Goal: Information Seeking & Learning: Check status

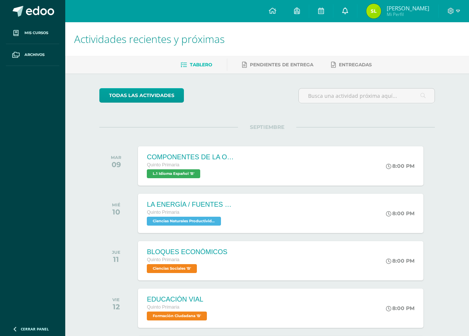
click at [343, 9] on link at bounding box center [345, 11] width 24 height 22
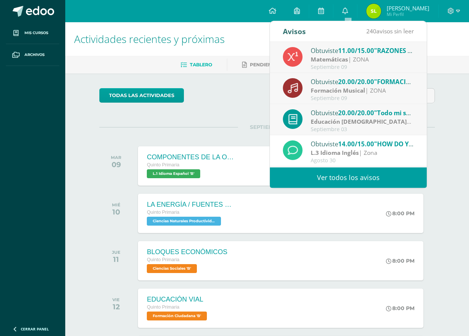
click at [246, 106] on div "todas las Actividades" at bounding box center [266, 98] width 341 height 21
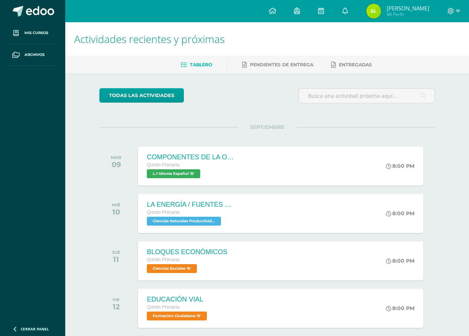
click at [374, 14] on img at bounding box center [373, 11] width 15 height 15
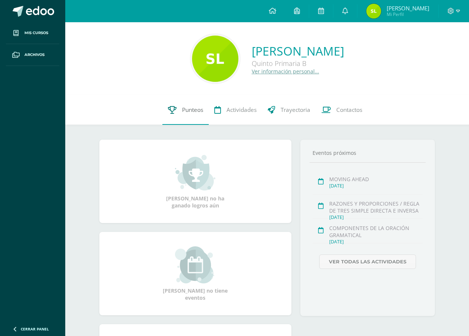
click at [195, 109] on span "Punteos" at bounding box center [192, 110] width 21 height 8
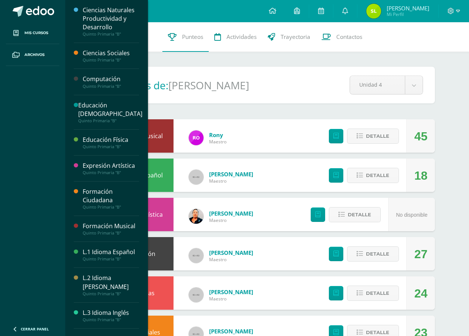
click at [117, 226] on div "Formación Musical" at bounding box center [111, 226] width 56 height 9
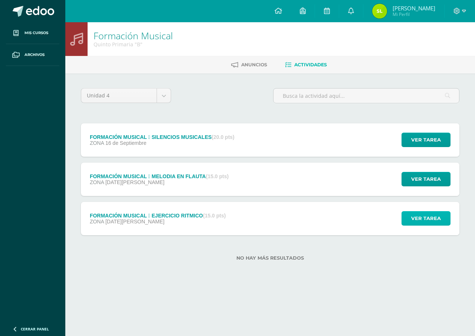
click at [429, 218] on span "Ver tarea" at bounding box center [426, 219] width 30 height 14
click at [414, 218] on span "Ver tarea" at bounding box center [426, 219] width 30 height 14
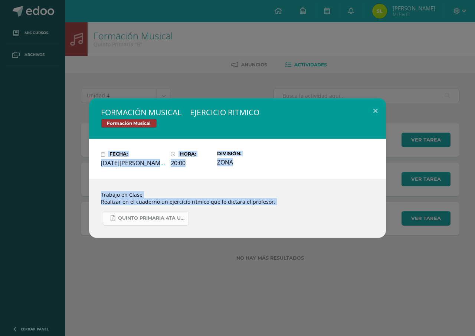
click at [175, 220] on span "QUINTO PRIMARIA 4TA UNIDAD.pdf" at bounding box center [151, 218] width 67 height 6
click at [326, 260] on div "FORMACIÓN MUSICAL  EJERCICIO RITMICO Formación Musical Fecha: Martes 12 de Ago…" at bounding box center [237, 168] width 475 height 336
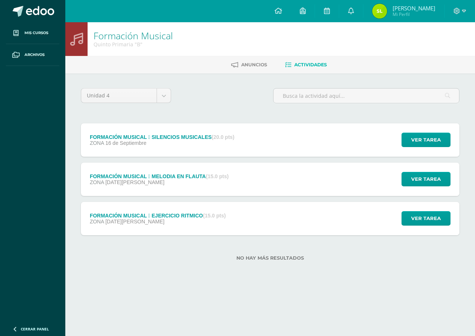
click at [387, 11] on img at bounding box center [379, 11] width 15 height 15
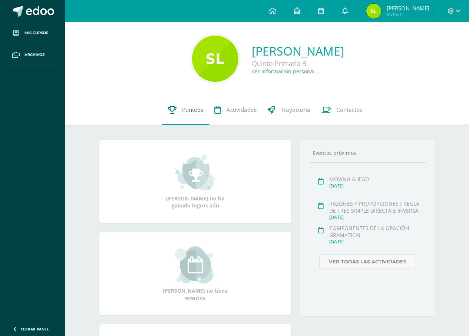
click at [188, 114] on link "Punteos" at bounding box center [185, 110] width 46 height 30
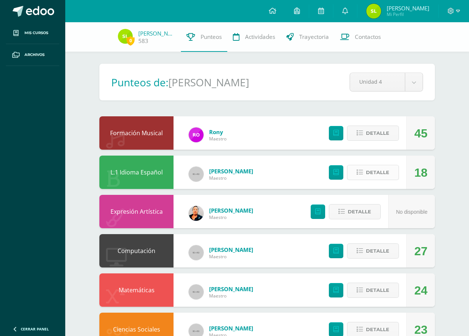
click at [373, 176] on span "Detalle" at bounding box center [377, 173] width 23 height 14
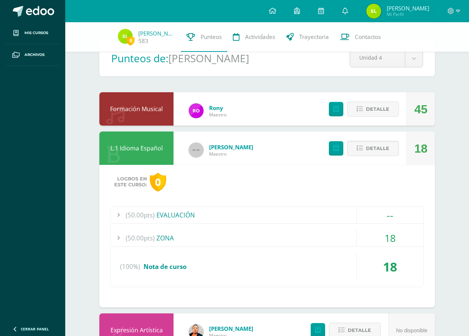
scroll to position [37, 0]
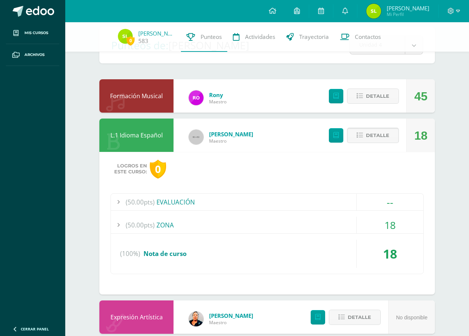
click at [360, 132] on button "Detalle" at bounding box center [373, 135] width 52 height 15
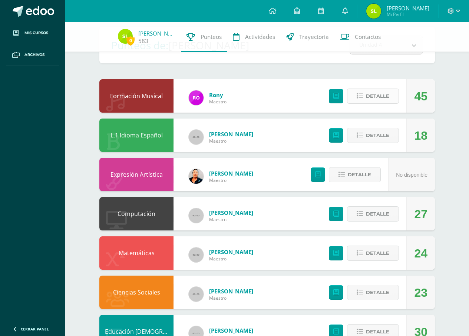
click at [370, 92] on span "Detalle" at bounding box center [377, 96] width 23 height 14
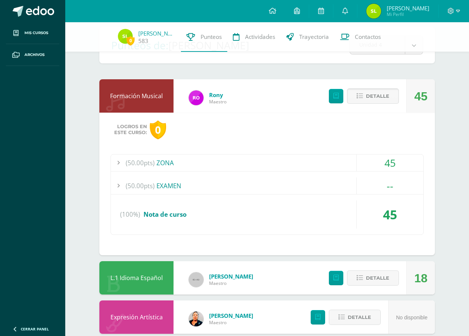
click at [370, 93] on span "Detalle" at bounding box center [377, 96] width 23 height 14
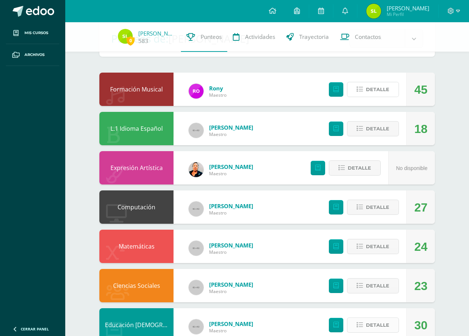
scroll to position [0, 0]
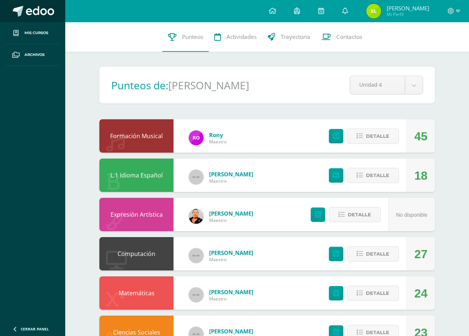
click at [39, 9] on span at bounding box center [40, 11] width 28 height 11
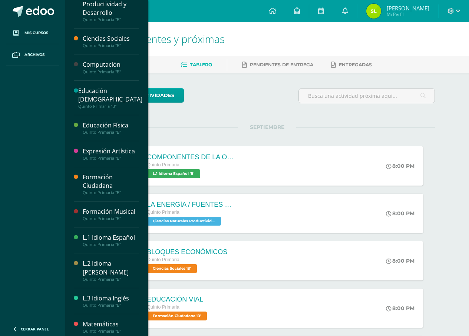
scroll to position [19, 0]
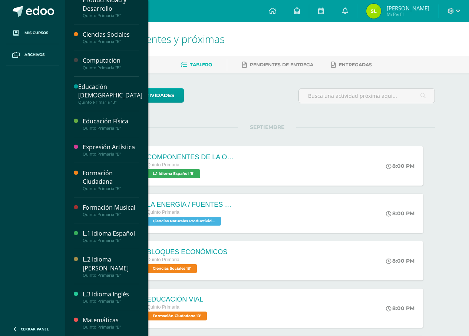
click at [113, 318] on div "Matemáticas" at bounding box center [111, 320] width 56 height 9
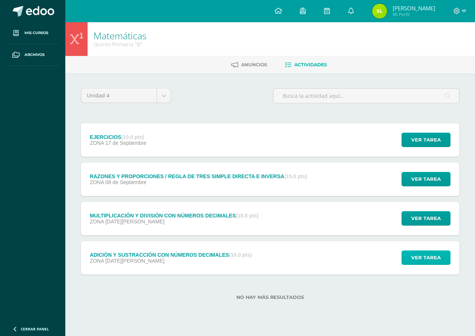
click at [417, 252] on span "Ver tarea" at bounding box center [426, 258] width 30 height 14
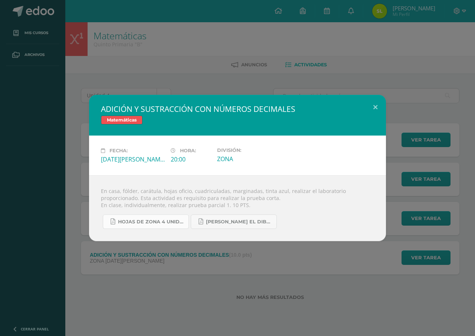
click at [156, 221] on span "HOJAS DE ZONA 4 UNIDAD 2025.pdf" at bounding box center [151, 222] width 67 height 6
click at [200, 17] on div "ADICIÓN Y SUSTRACCIÓN CON NÚMEROS DECIMALES Matemáticas Fecha: [DATE][PERSON_NA…" at bounding box center [237, 168] width 475 height 336
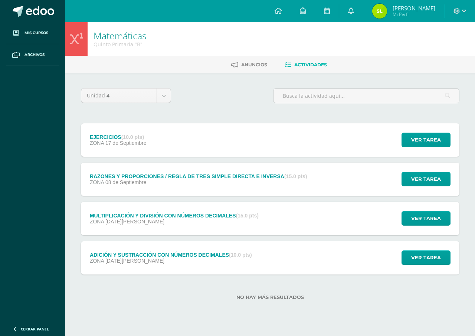
click at [425, 4] on span "[PERSON_NAME] Mi Perfil" at bounding box center [403, 11] width 66 height 15
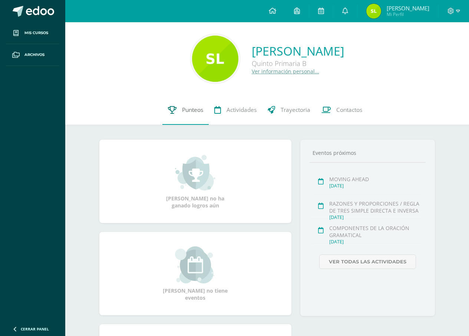
click at [197, 113] on span "Punteos" at bounding box center [192, 110] width 21 height 8
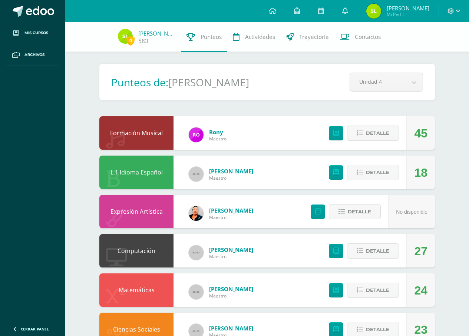
click at [413, 138] on div "45" at bounding box center [420, 132] width 29 height 33
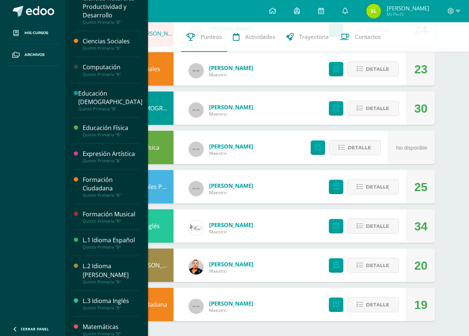
scroll to position [19, 0]
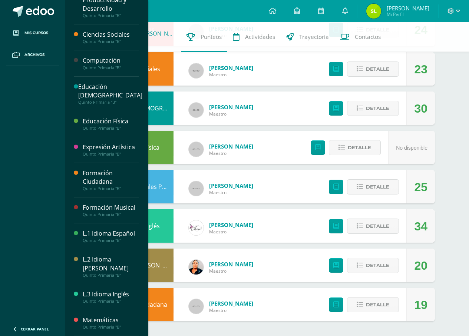
click at [108, 324] on link "Matemáticas Quinto Primaria "B"" at bounding box center [111, 323] width 56 height 14
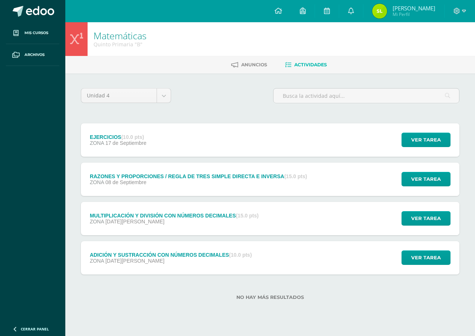
click at [390, 12] on span "[PERSON_NAME] Mi Perfil" at bounding box center [403, 11] width 66 height 15
click at [373, 5] on span "[PERSON_NAME] Mi Perfil" at bounding box center [403, 11] width 66 height 15
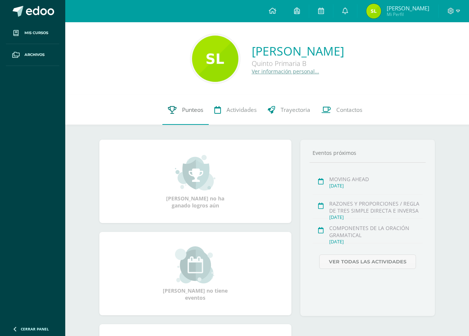
click at [204, 110] on link "Punteos" at bounding box center [185, 110] width 46 height 30
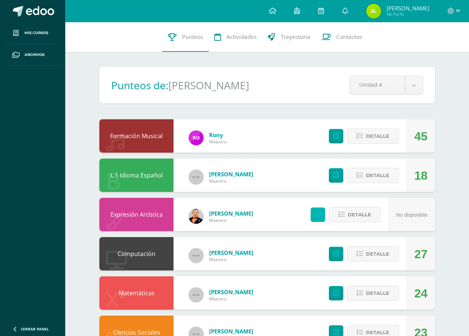
click at [320, 215] on icon at bounding box center [318, 215] width 6 height 6
click at [339, 134] on icon at bounding box center [336, 136] width 6 height 6
click at [351, 11] on link at bounding box center [345, 11] width 24 height 22
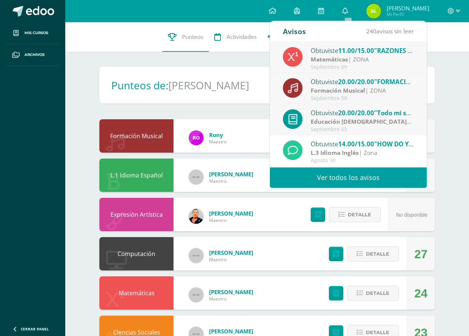
click at [318, 175] on link "Ver todos los avisos" at bounding box center [348, 178] width 157 height 20
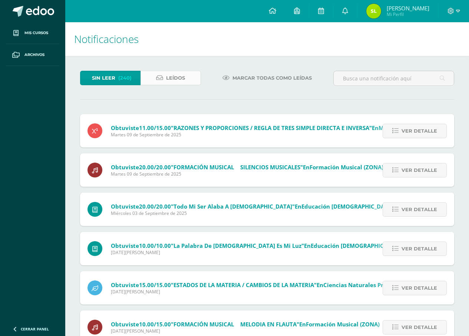
click at [166, 79] on span "Leídos" at bounding box center [175, 78] width 19 height 14
